Goal: Find contact information: Find contact information

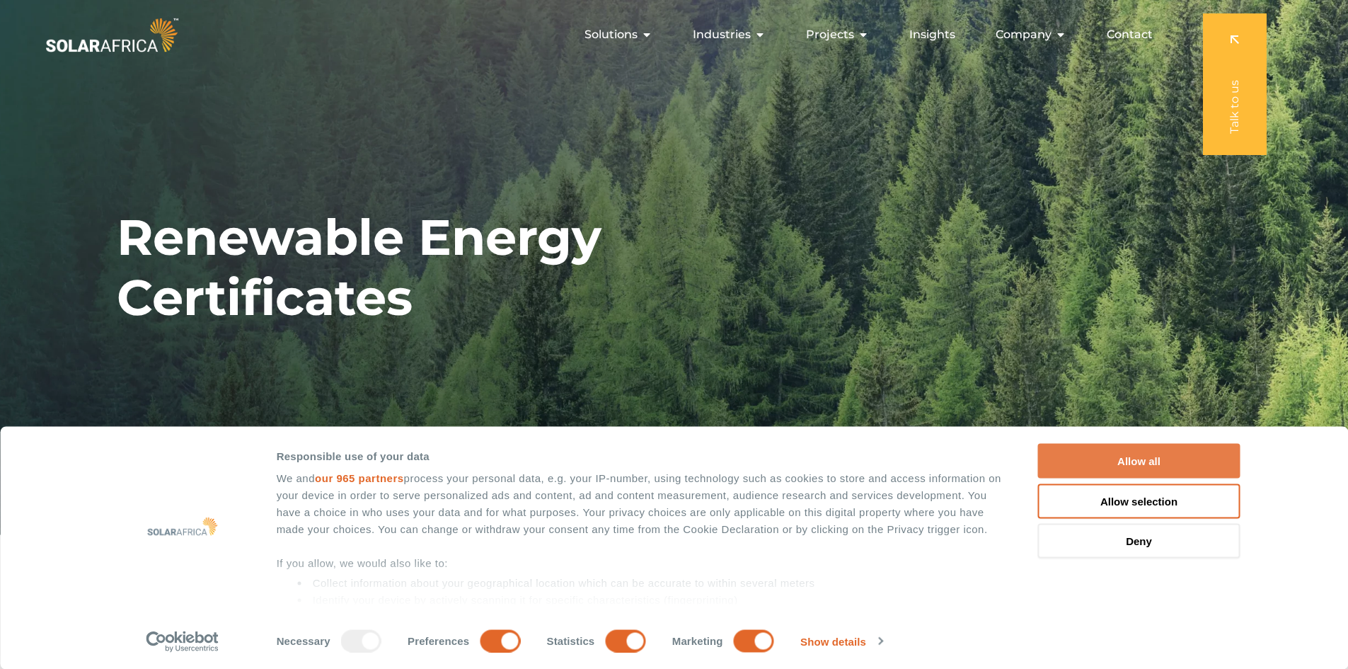
click at [800, 450] on button "Allow all" at bounding box center [1139, 461] width 202 height 35
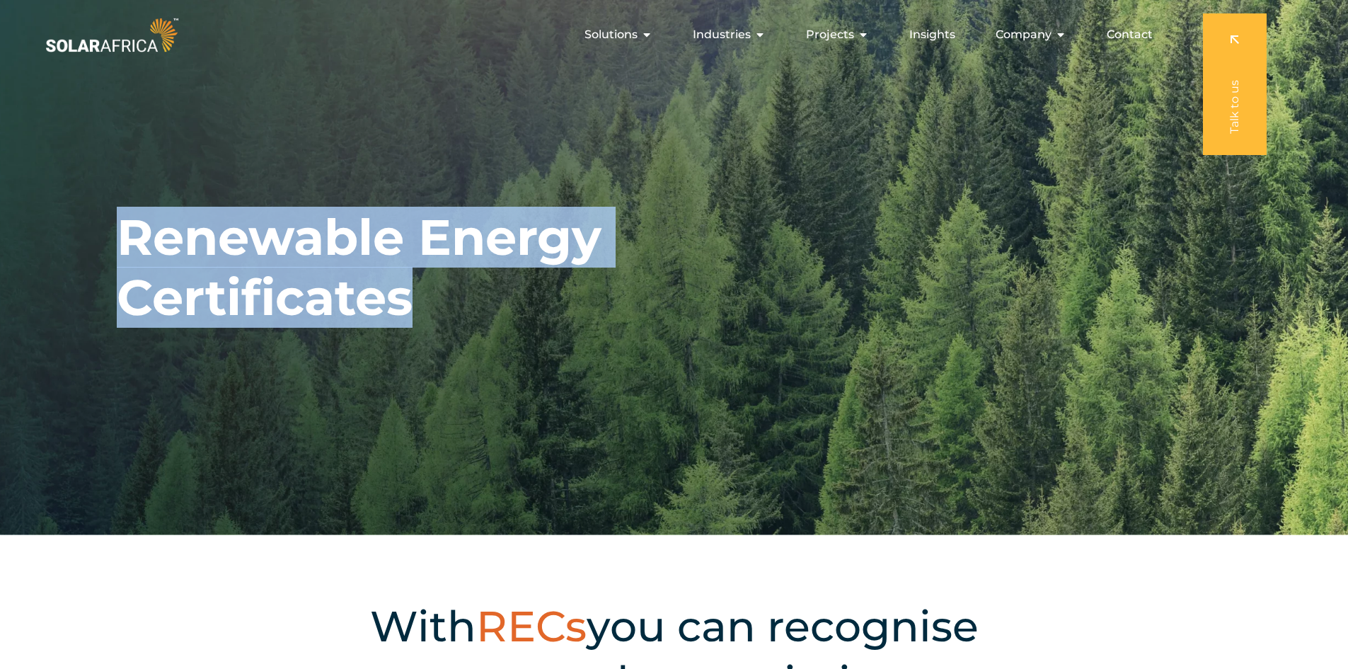
drag, startPoint x: 118, startPoint y: 226, endPoint x: 413, endPoint y: 311, distance: 307.1
click at [413, 311] on h1 "Renewable Energy Certificates" at bounding box center [364, 267] width 495 height 120
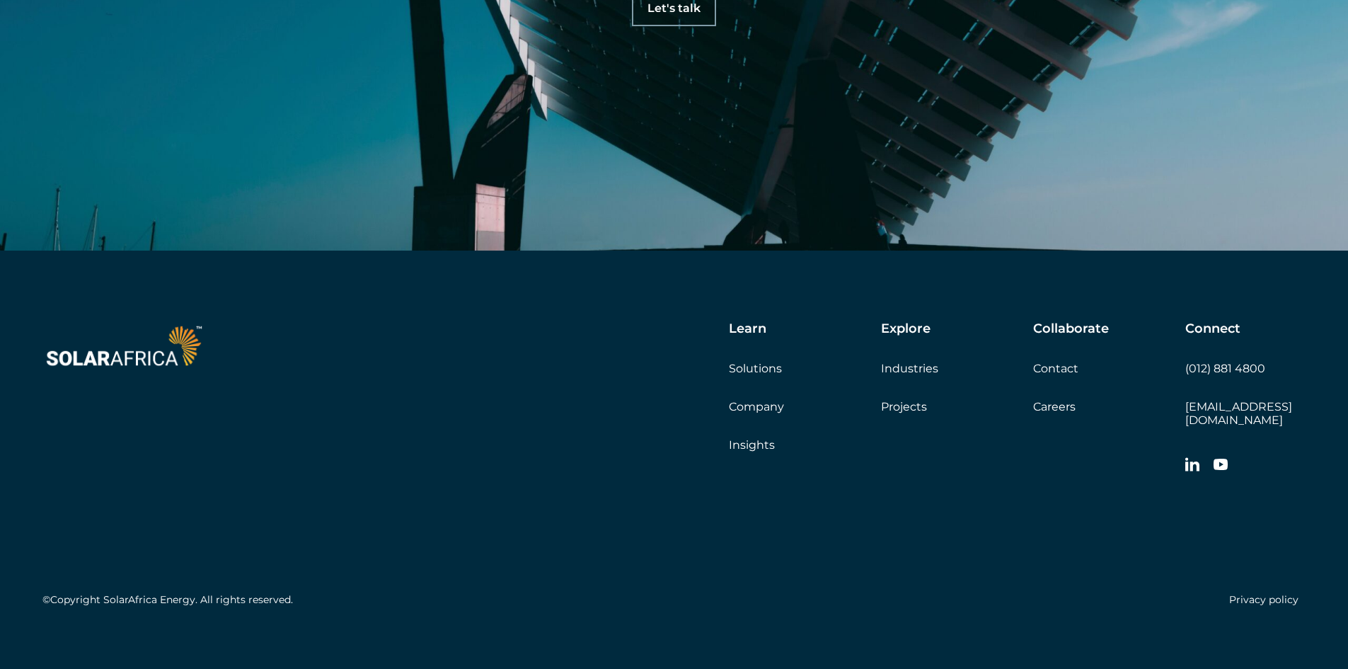
scroll to position [4134, 0]
click at [800, 365] on link "Contact" at bounding box center [1055, 367] width 45 height 13
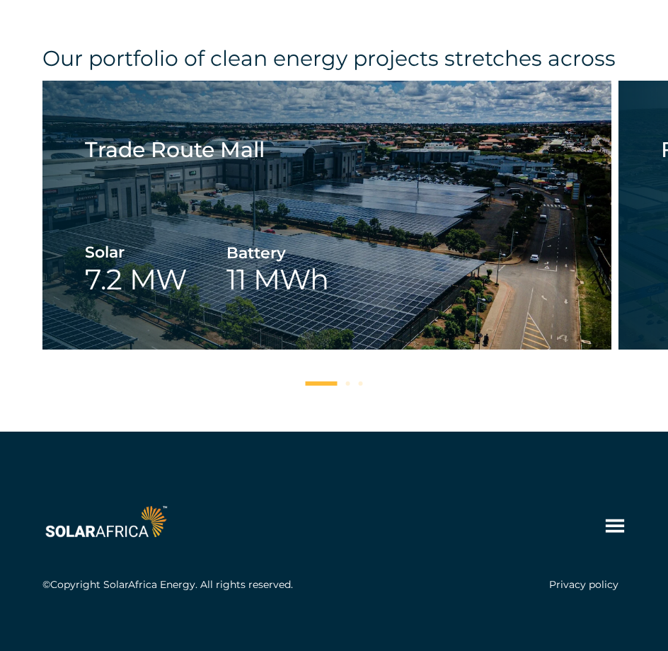
scroll to position [2288, 0]
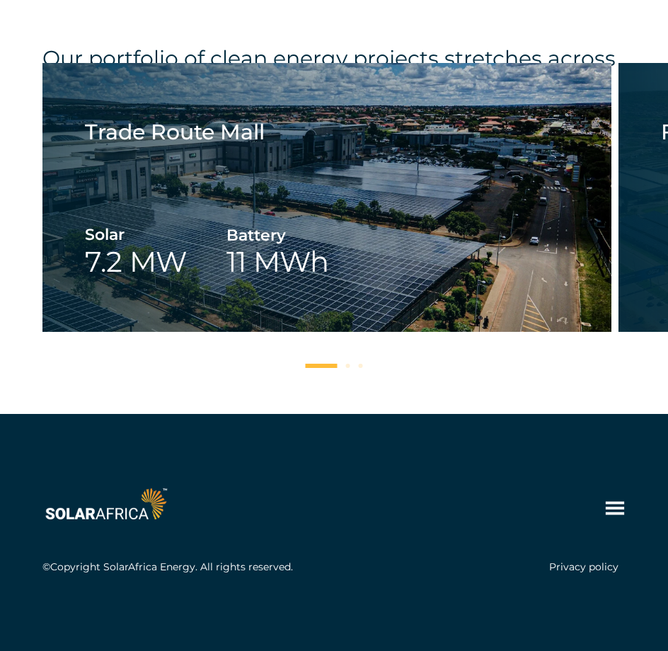
click at [616, 502] on icon at bounding box center [615, 508] width 18 height 13
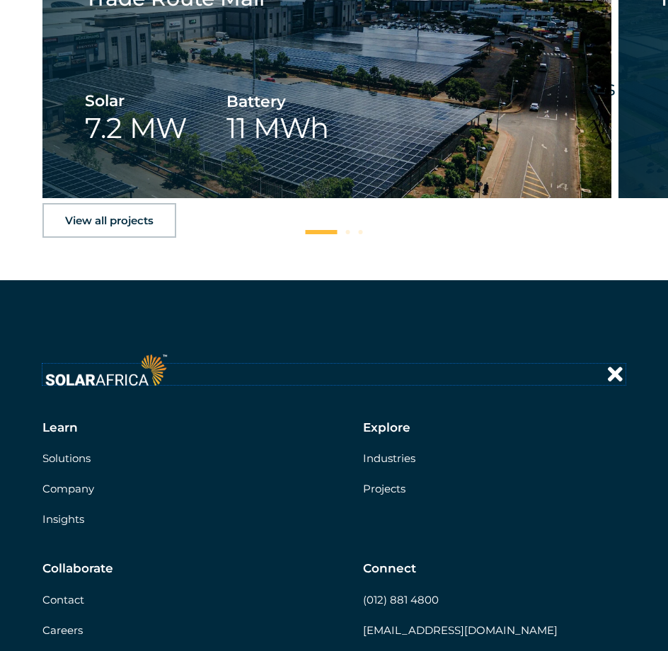
scroll to position [2607, 0]
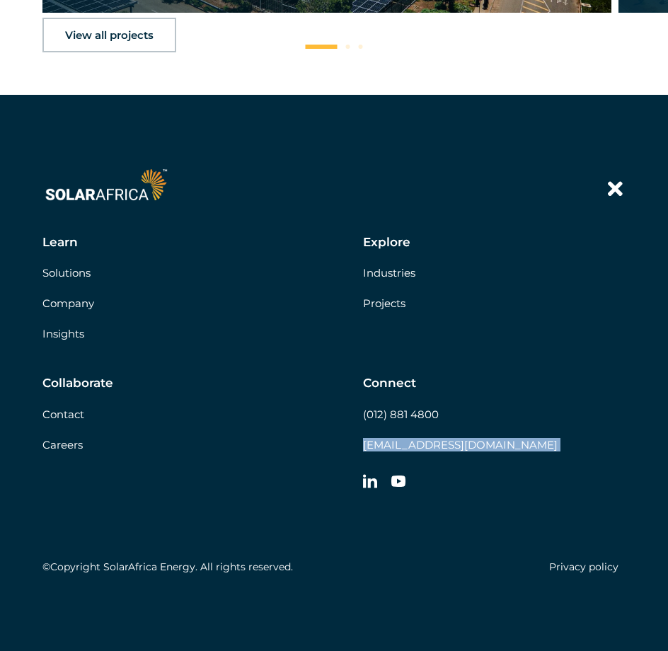
drag, startPoint x: 358, startPoint y: 447, endPoint x: 503, endPoint y: 449, distance: 145.1
click at [503, 449] on div "Learn Solutions Company Insights Explore Industries Projects Collaborate Contac…" at bounding box center [333, 366] width 583 height 263
copy div "info@solarafrica.com " (Required) " indicates required fields Step 1 of 3 33% H…"
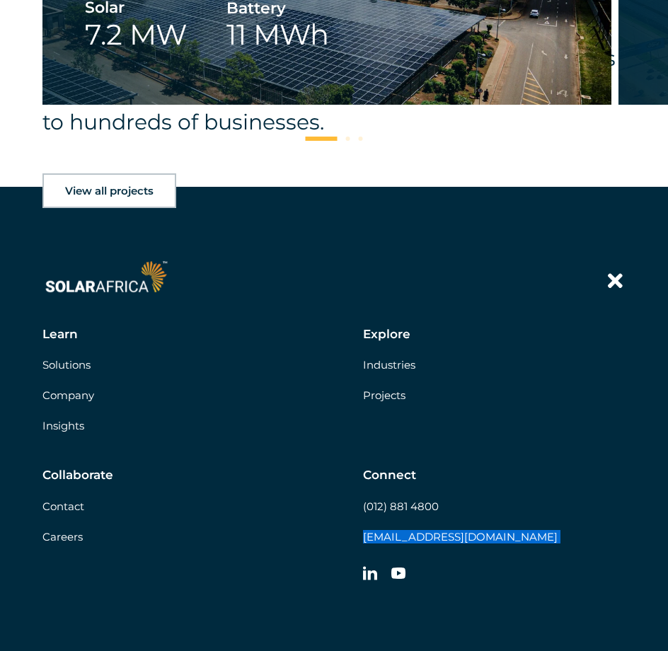
scroll to position [2395, 0]
